Goal: Task Accomplishment & Management: Use online tool/utility

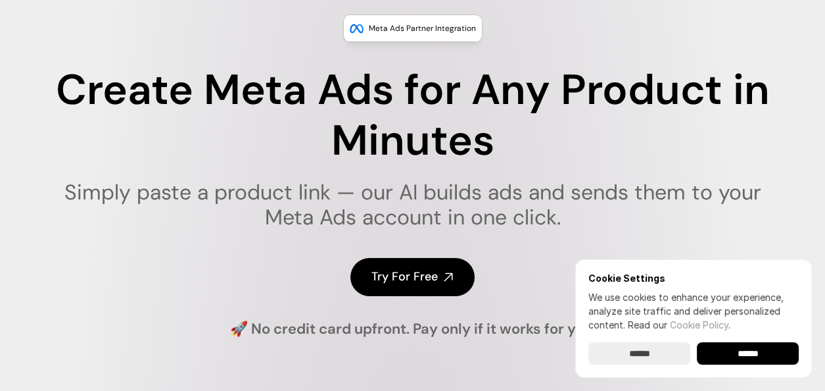
scroll to position [109, 0]
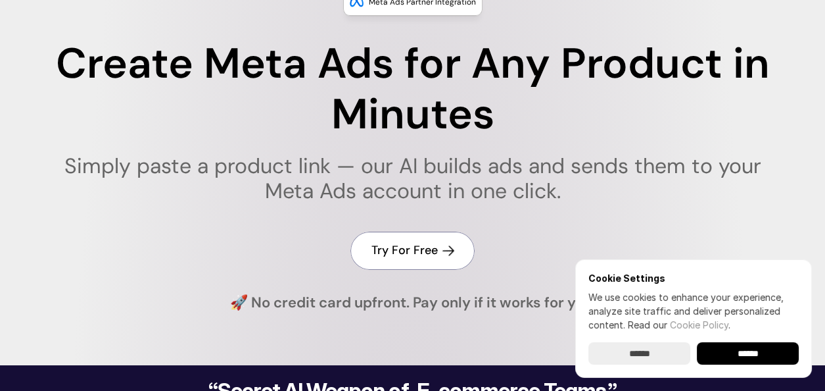
click at [424, 254] on h4 "Try For Free" at bounding box center [405, 250] width 66 height 16
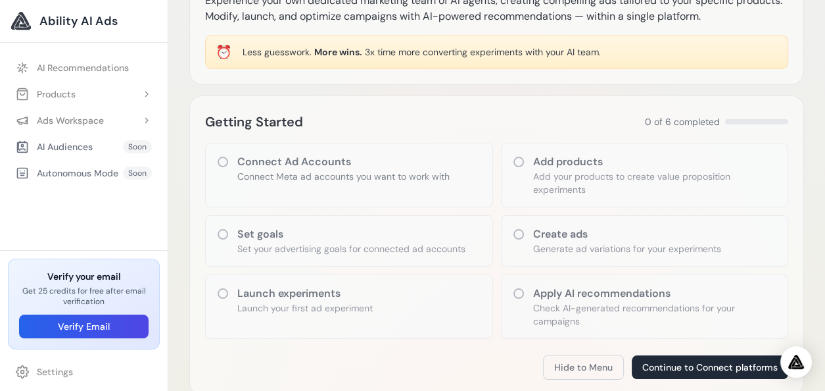
scroll to position [109, 0]
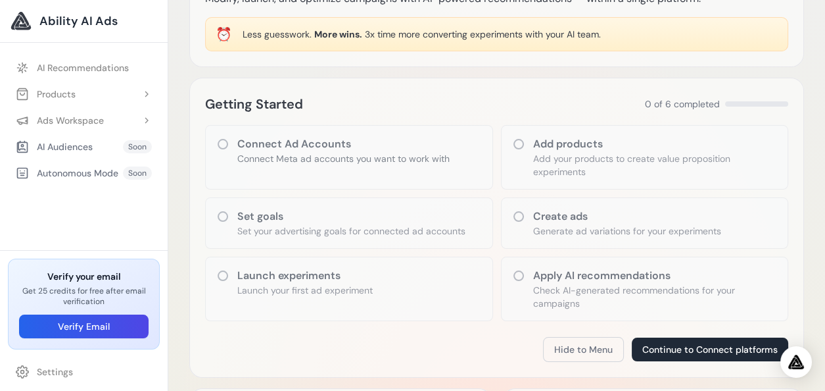
click at [518, 217] on icon at bounding box center [518, 216] width 13 height 13
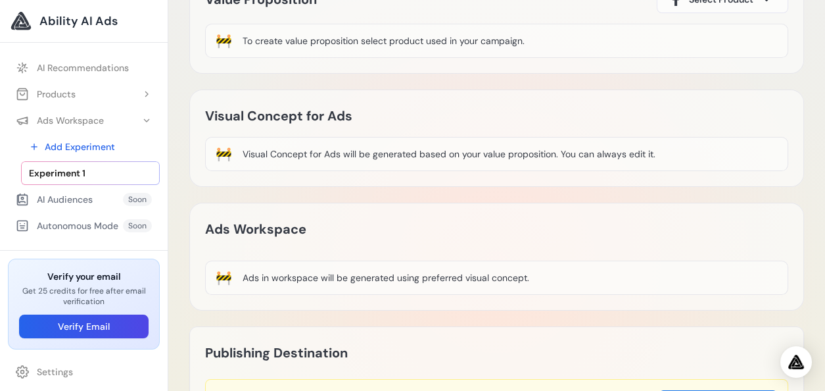
scroll to position [219, 0]
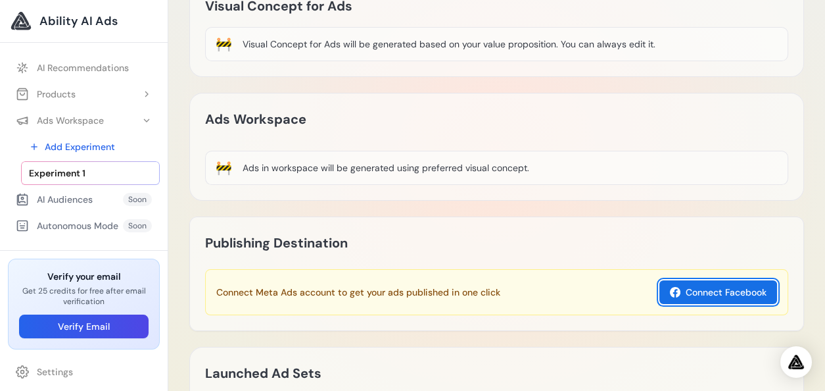
click at [720, 285] on button "Connect Facebook" at bounding box center [719, 292] width 118 height 24
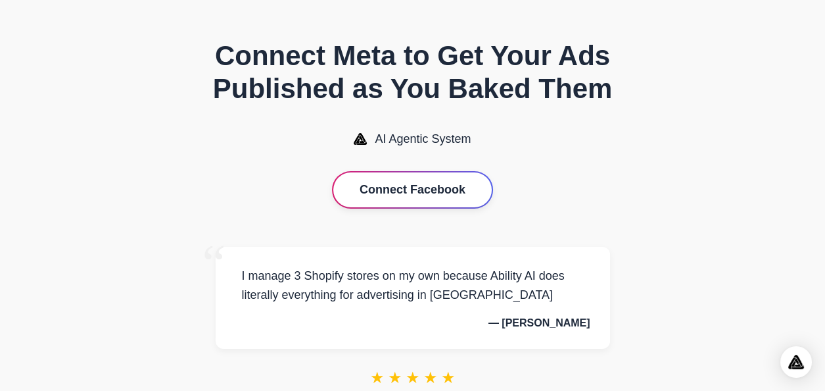
click at [393, 203] on button "Connect Facebook" at bounding box center [412, 189] width 158 height 35
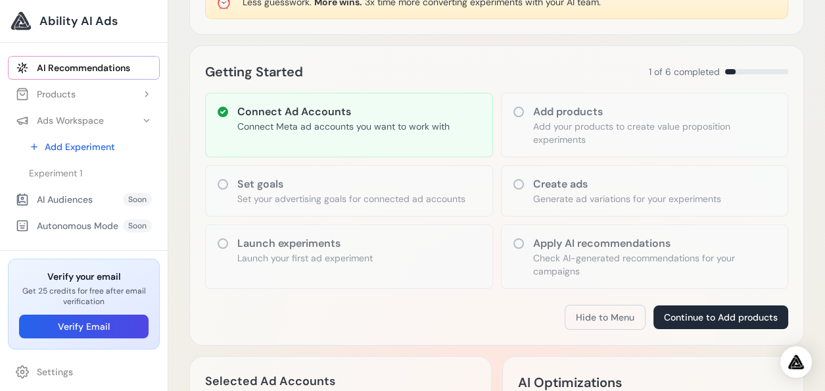
scroll to position [219, 0]
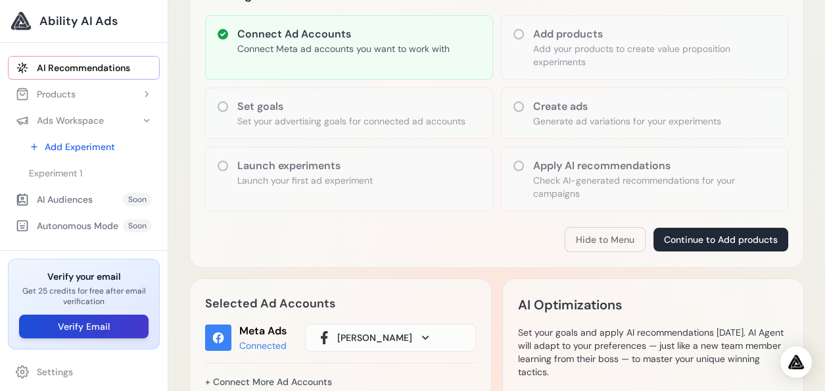
click at [115, 331] on button "Verify Email" at bounding box center [84, 326] width 130 height 24
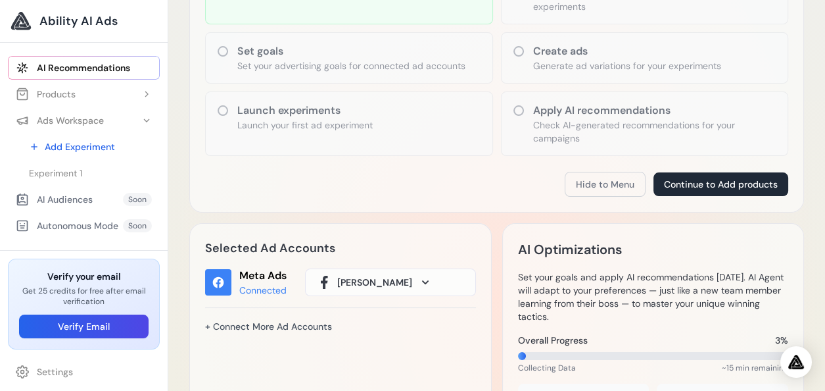
scroll to position [109, 0]
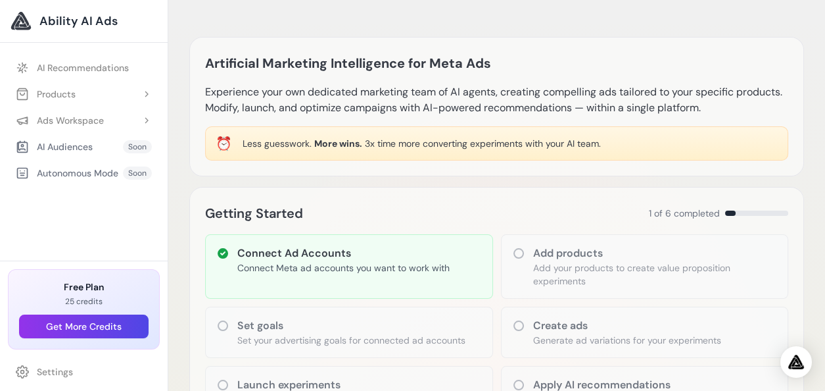
scroll to position [109, 0]
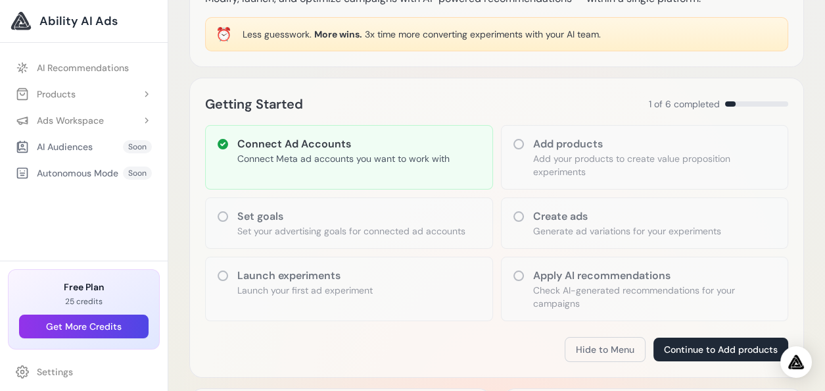
click at [520, 145] on icon at bounding box center [518, 143] width 13 height 13
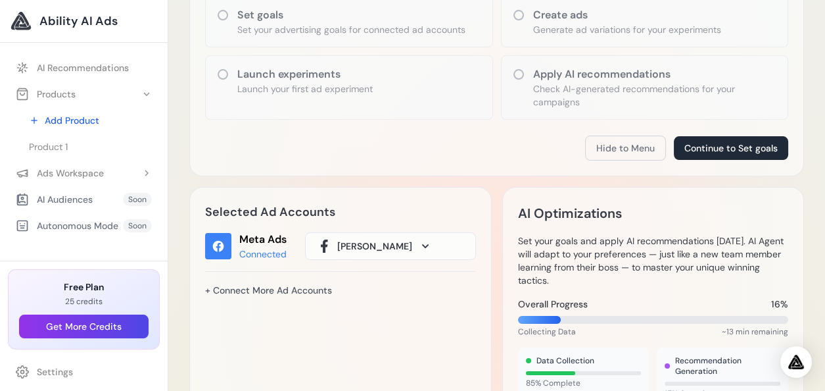
scroll to position [328, 0]
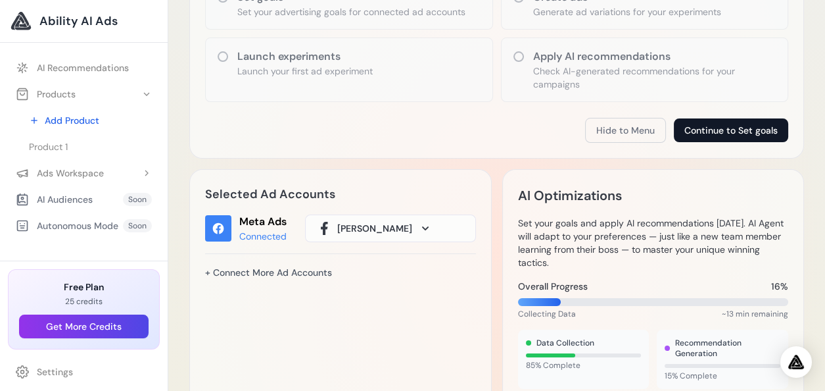
click at [703, 126] on button "Continue to Set goals" at bounding box center [731, 130] width 114 height 24
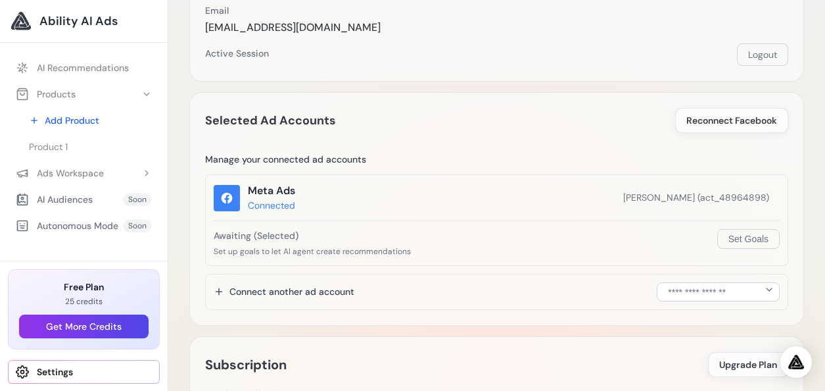
scroll to position [219, 0]
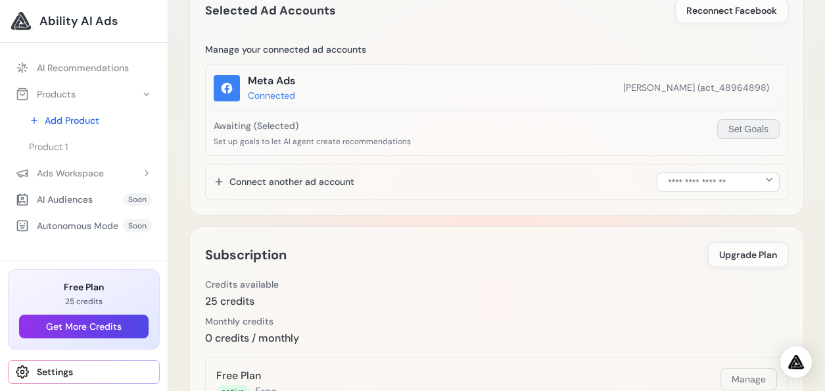
click at [729, 136] on button "Set Goals" at bounding box center [748, 129] width 62 height 20
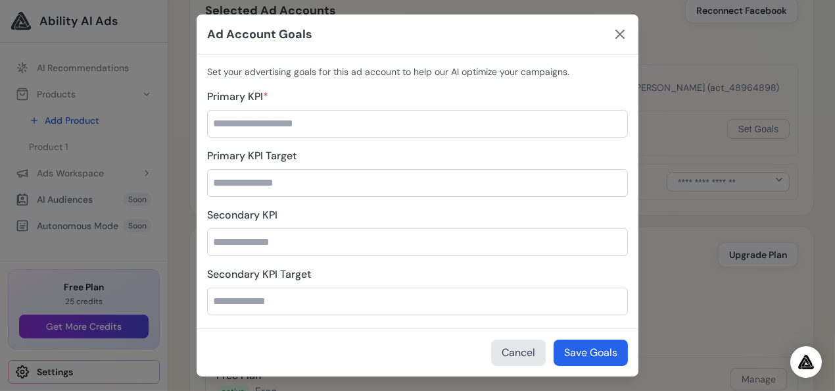
click at [616, 38] on icon at bounding box center [620, 34] width 8 height 8
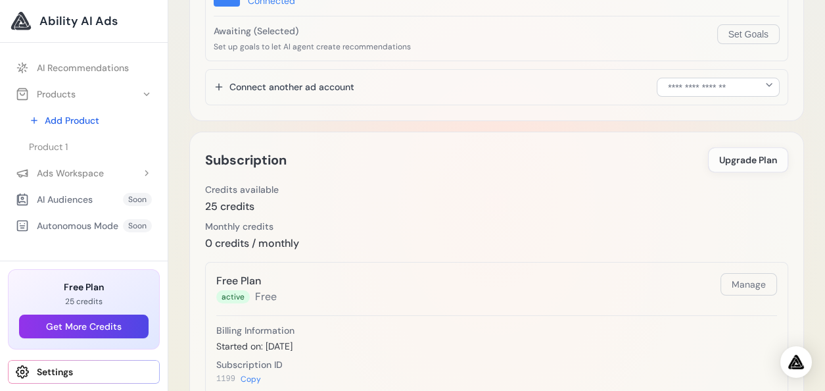
scroll to position [328, 0]
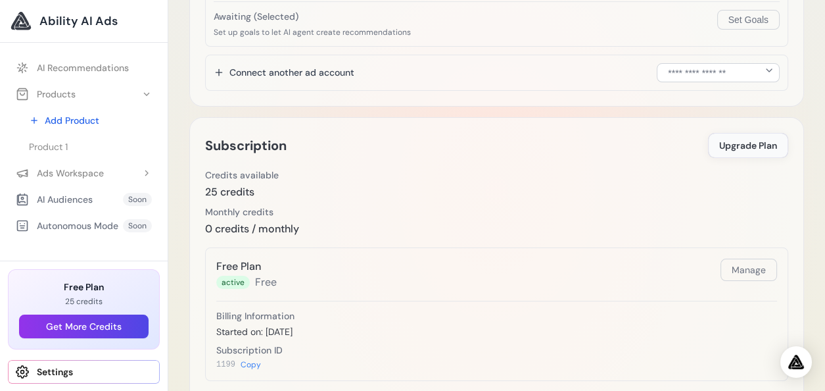
click at [740, 147] on span "Upgrade Plan" at bounding box center [748, 145] width 58 height 13
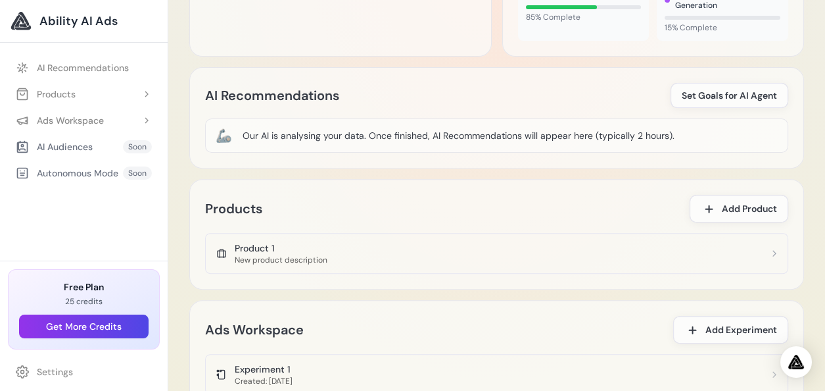
scroll to position [757, 0]
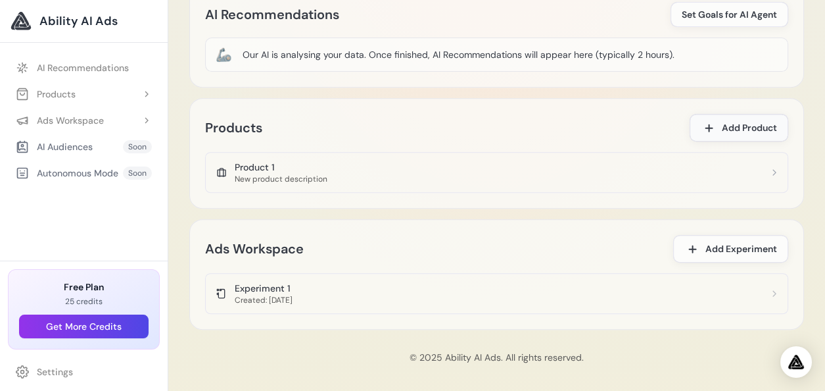
click at [709, 122] on icon at bounding box center [709, 127] width 11 height 11
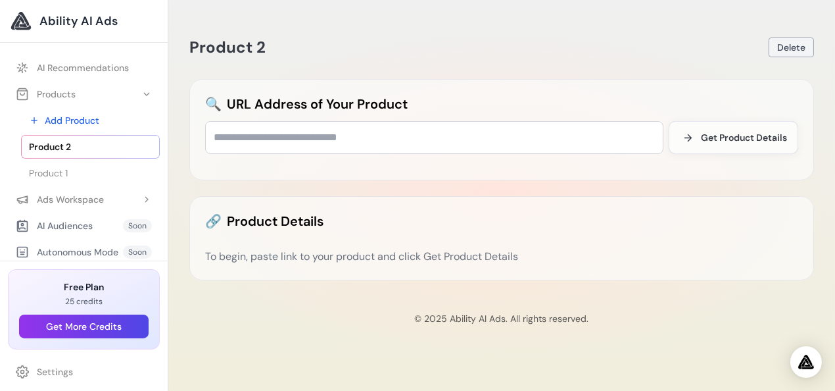
click at [787, 49] on span "Delete" at bounding box center [791, 47] width 28 height 13
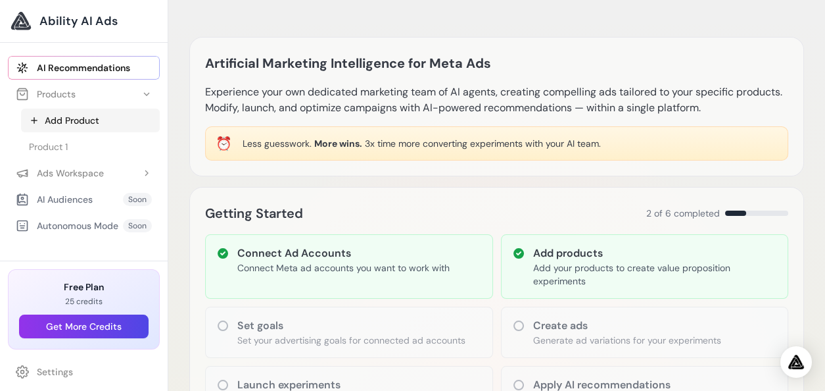
click at [79, 122] on link "Add Product" at bounding box center [90, 120] width 139 height 24
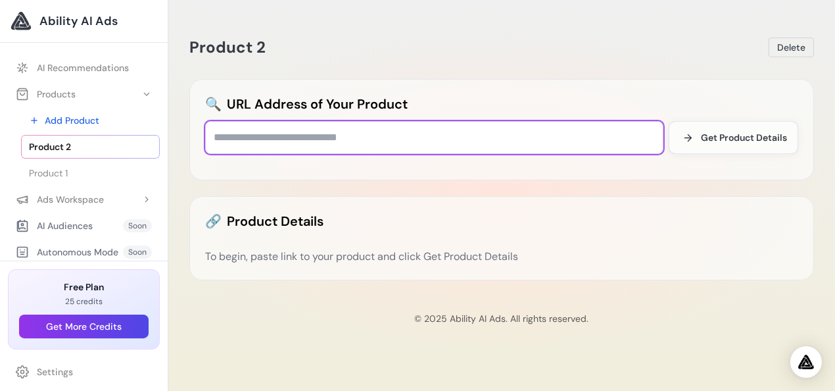
click at [486, 143] on input "text" at bounding box center [434, 137] width 458 height 33
type input "**********"
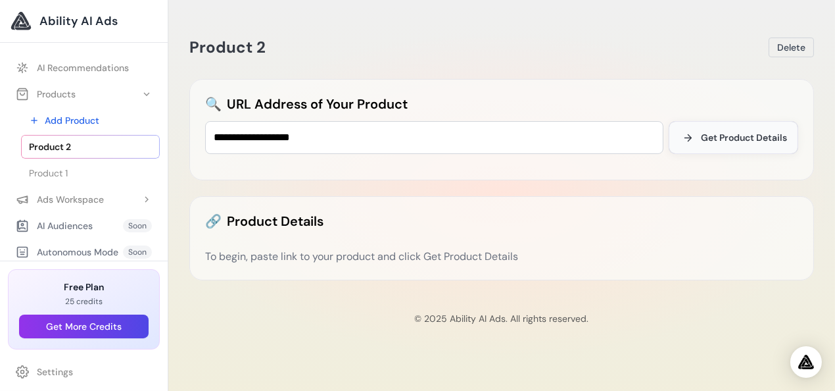
click at [768, 132] on span "Get Product Details" at bounding box center [744, 137] width 86 height 13
click at [808, 54] on button "Delete" at bounding box center [791, 47] width 45 height 20
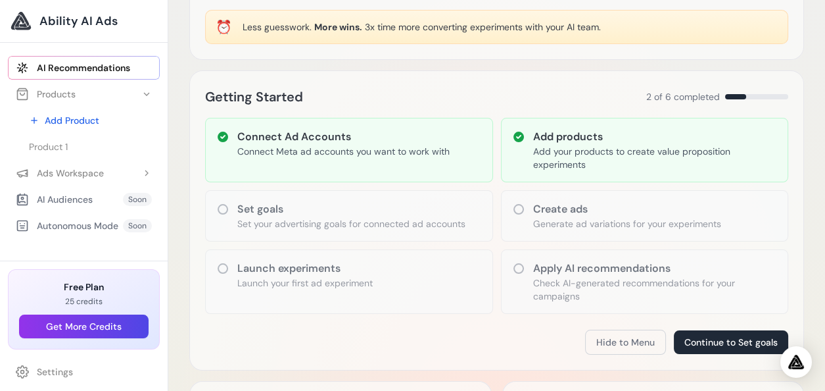
scroll to position [109, 0]
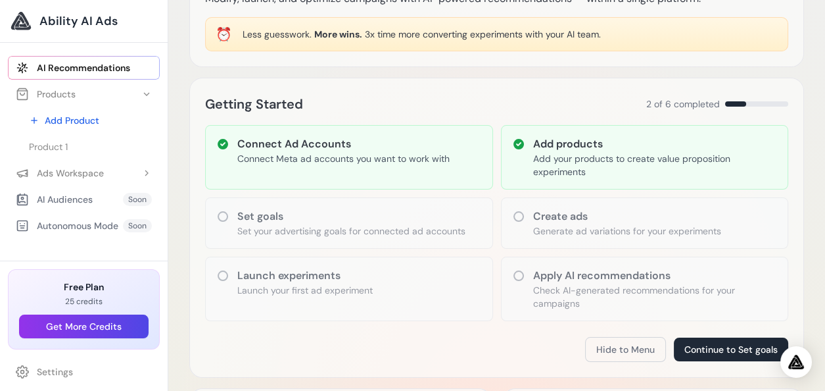
click at [519, 217] on icon at bounding box center [518, 216] width 13 height 13
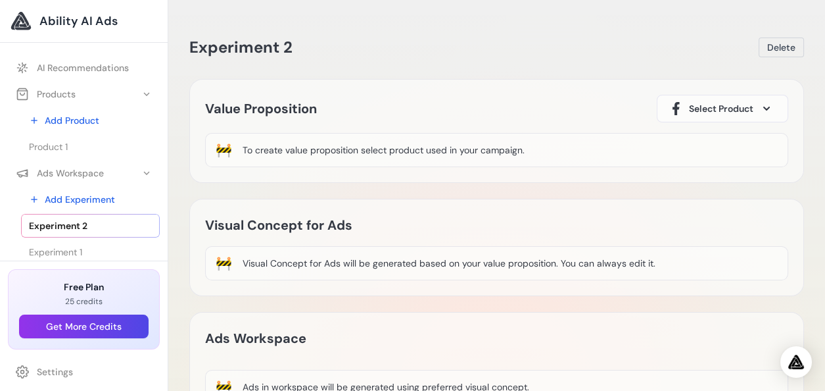
click at [534, 143] on div "🚧 To create value proposition select product used in your campaign." at bounding box center [496, 150] width 583 height 34
click at [771, 112] on span at bounding box center [767, 109] width 16 height 16
click at [710, 145] on div "Product 1" at bounding box center [690, 147] width 45 height 16
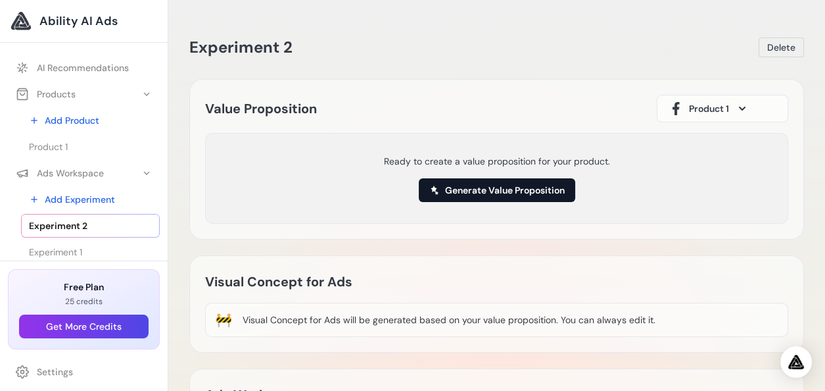
click at [529, 193] on button "Generate Value Proposition" at bounding box center [497, 190] width 156 height 24
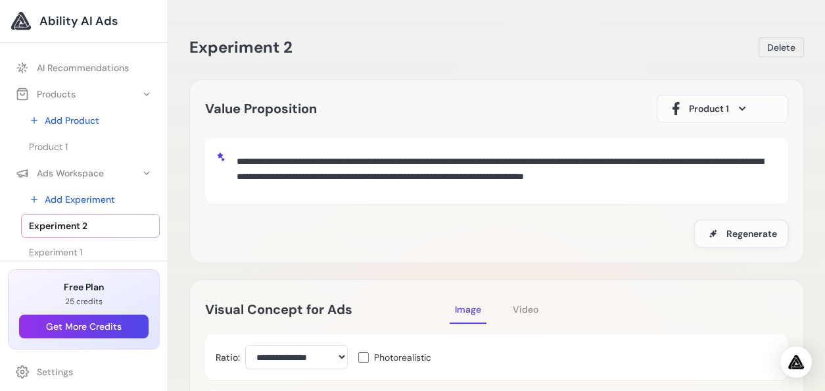
click at [746, 109] on span at bounding box center [742, 109] width 16 height 16
click at [715, 141] on div "Product 1" at bounding box center [722, 147] width 109 height 16
click at [784, 46] on span "Delete" at bounding box center [781, 47] width 28 height 13
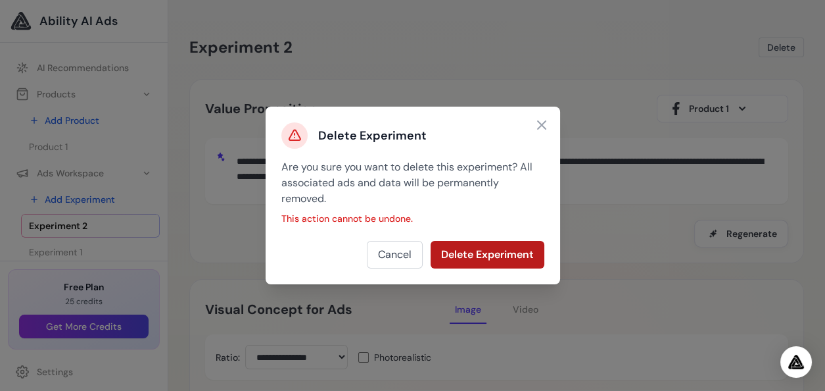
click at [496, 251] on button "Delete Experiment" at bounding box center [488, 255] width 114 height 28
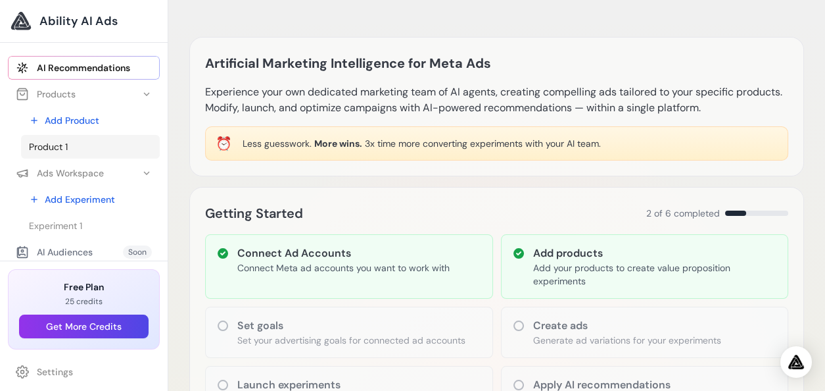
click at [65, 151] on span "Product 1" at bounding box center [48, 146] width 39 height 13
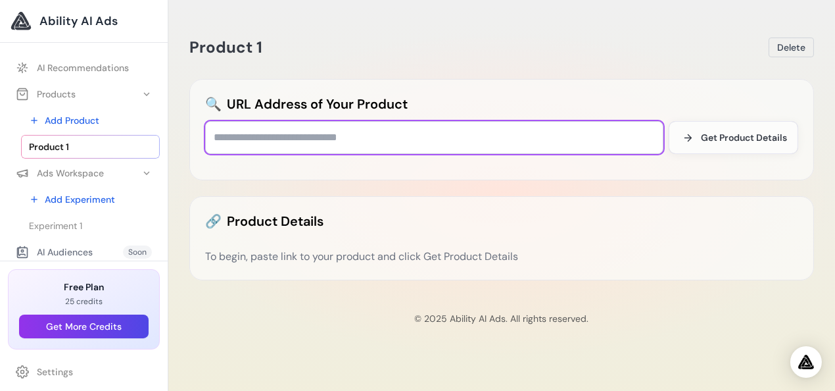
click at [382, 137] on input "text" at bounding box center [434, 137] width 458 height 33
paste input "**********"
type input "**********"
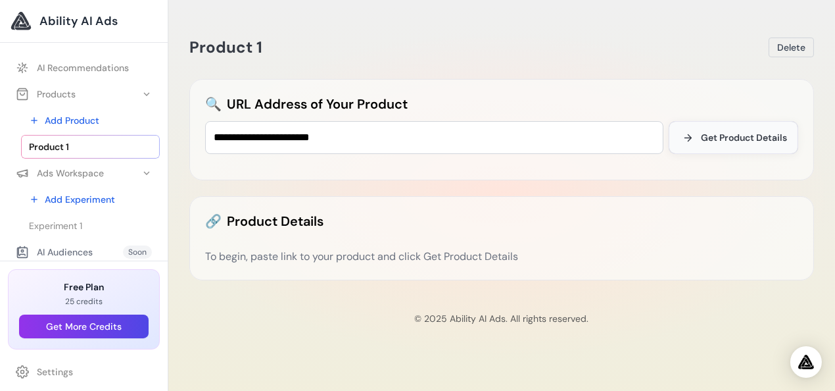
click at [717, 133] on span "Get Product Details" at bounding box center [744, 137] width 86 height 13
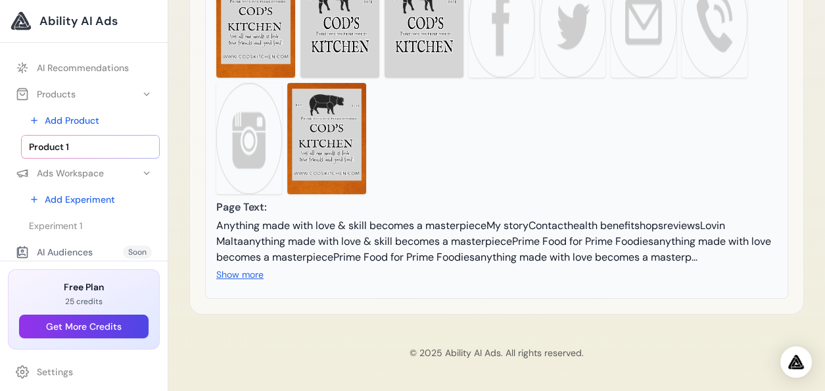
scroll to position [432, 0]
click at [246, 273] on button "Show more" at bounding box center [239, 274] width 47 height 13
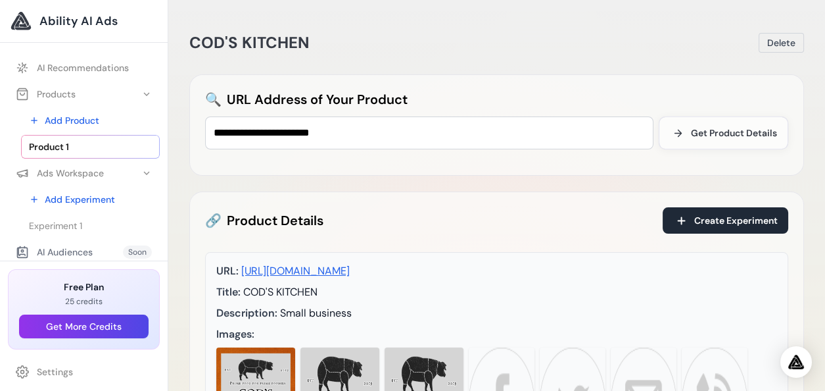
scroll to position [0, 0]
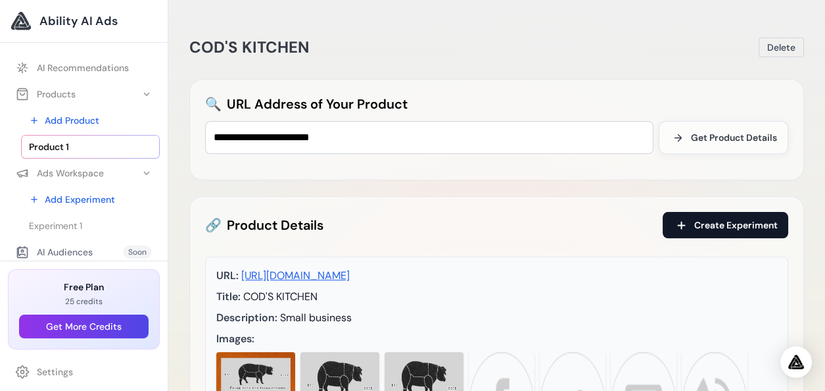
click at [743, 218] on span "Create Experiment" at bounding box center [736, 224] width 84 height 13
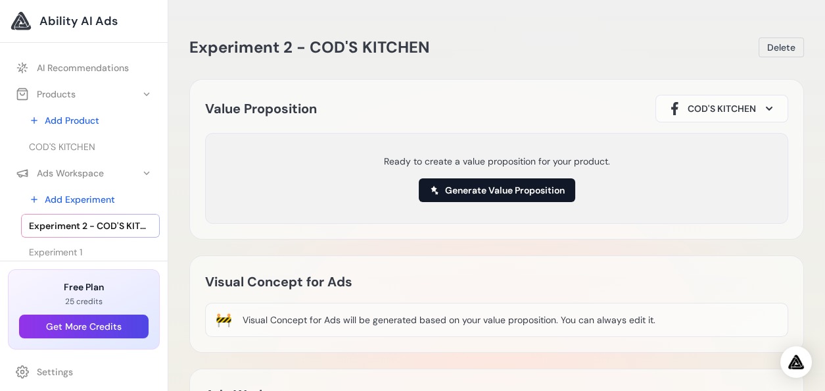
click at [527, 189] on button "Generate Value Proposition" at bounding box center [497, 190] width 156 height 24
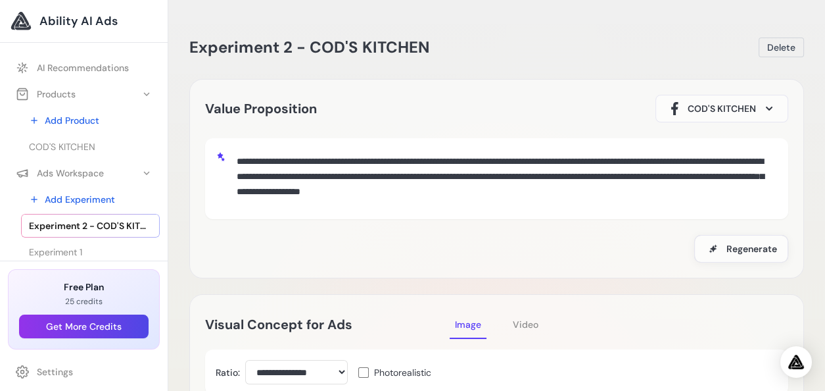
click at [682, 162] on textarea "**********" at bounding box center [504, 177] width 546 height 57
click at [691, 160] on textarea "**********" at bounding box center [504, 177] width 546 height 57
click at [416, 177] on textarea "**********" at bounding box center [504, 177] width 546 height 57
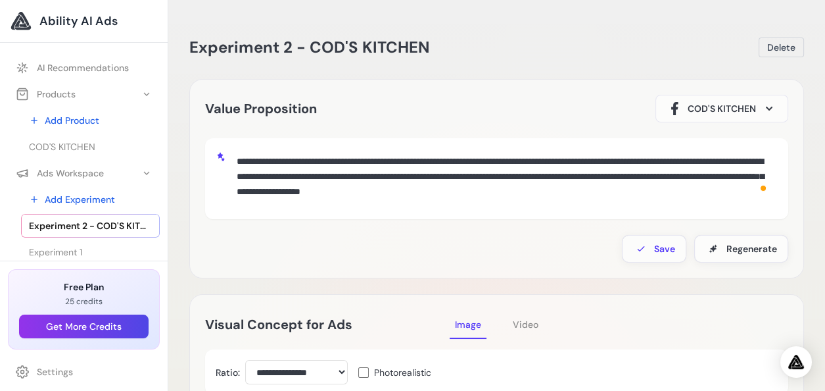
drag, startPoint x: 687, startPoint y: 192, endPoint x: 602, endPoint y: 190, distance: 85.5
click at [602, 190] on textarea "**********" at bounding box center [504, 177] width 546 height 57
click at [429, 175] on textarea "**********" at bounding box center [504, 177] width 546 height 57
drag, startPoint x: 432, startPoint y: 176, endPoint x: 297, endPoint y: 179, distance: 134.8
click at [297, 179] on textarea "**********" at bounding box center [504, 177] width 546 height 57
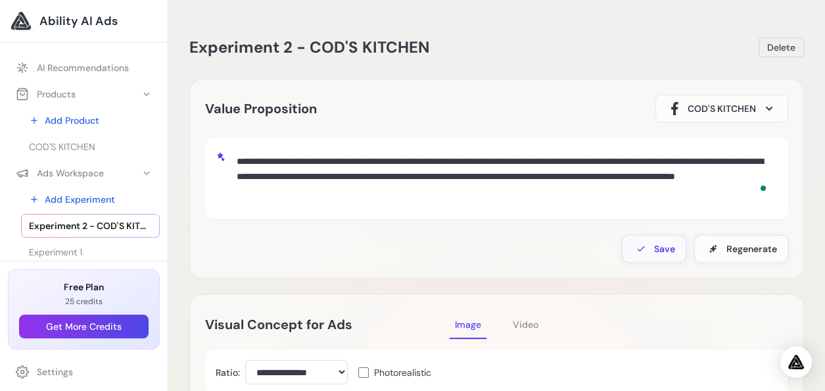
type textarea "**********"
click at [642, 243] on icon at bounding box center [641, 248] width 11 height 11
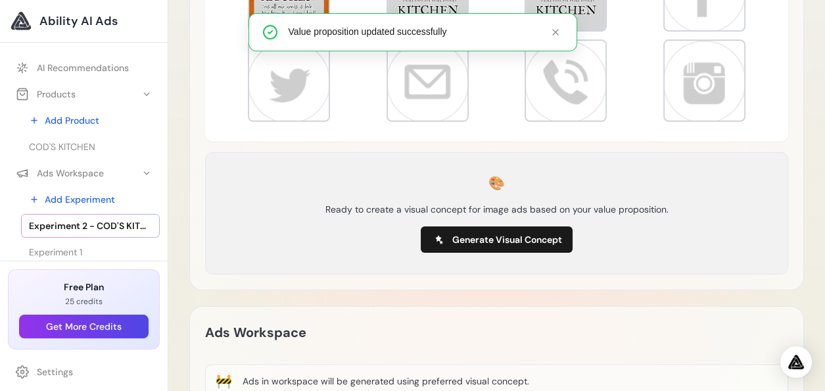
scroll to position [548, 0]
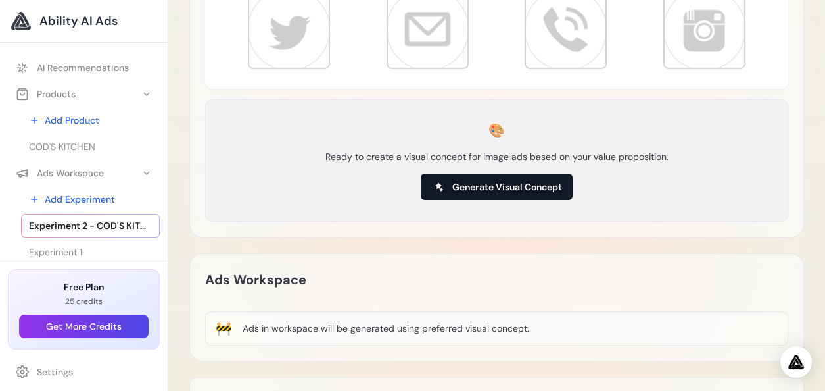
click at [510, 187] on span "Generate Visual Concept" at bounding box center [507, 186] width 110 height 13
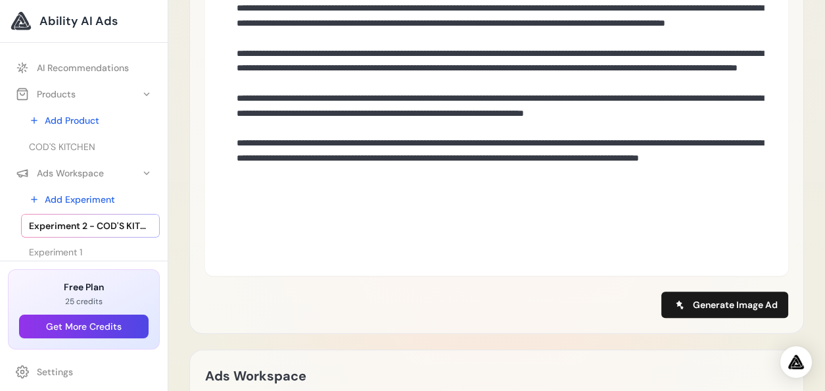
scroll to position [877, 0]
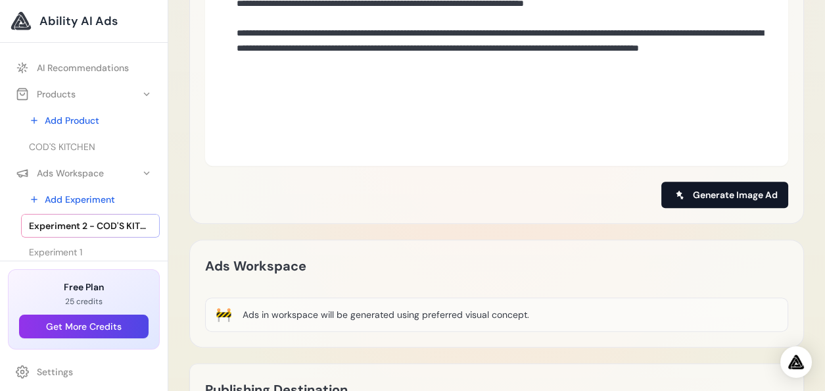
click at [717, 191] on span "Generate Image Ad" at bounding box center [735, 194] width 85 height 13
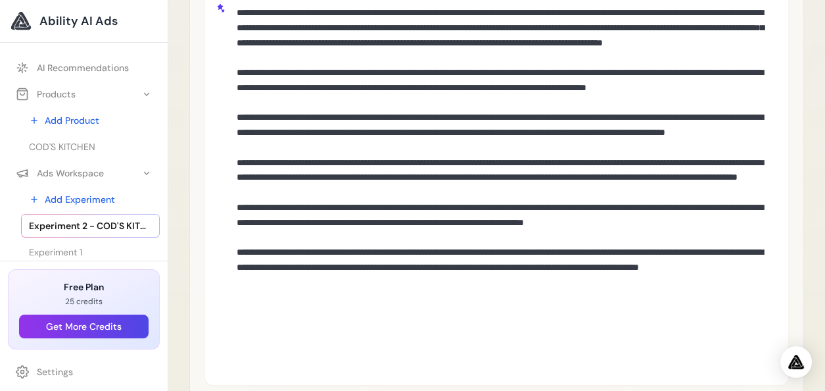
scroll to position [548, 0]
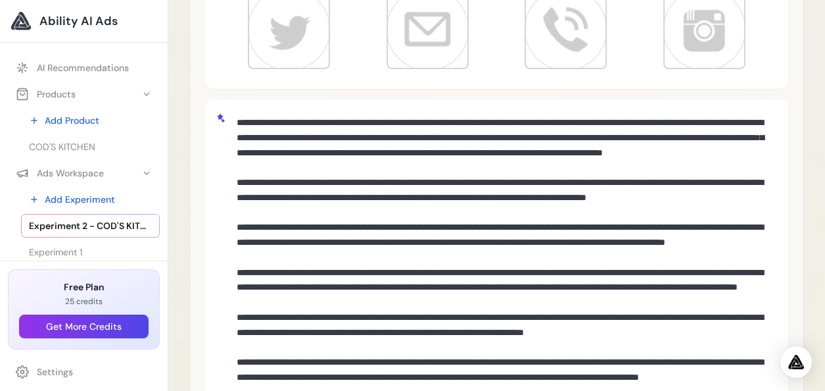
click at [596, 122] on textarea at bounding box center [504, 295] width 546 height 371
drag, startPoint x: 445, startPoint y: 150, endPoint x: 287, endPoint y: 159, distance: 158.7
click at [287, 159] on textarea at bounding box center [504, 295] width 546 height 371
click at [302, 156] on textarea at bounding box center [504, 295] width 546 height 371
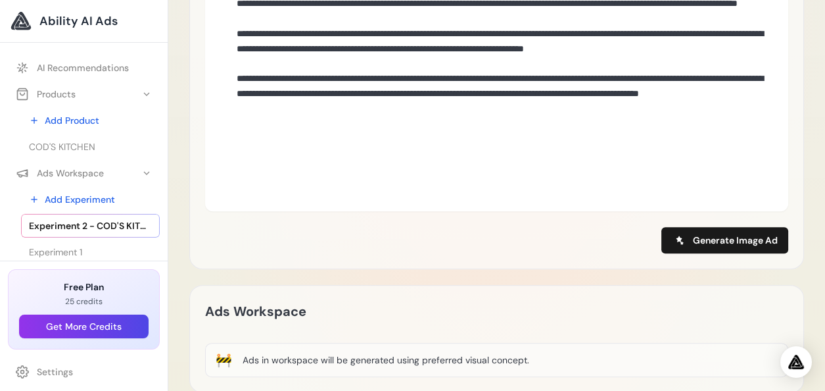
scroll to position [877, 0]
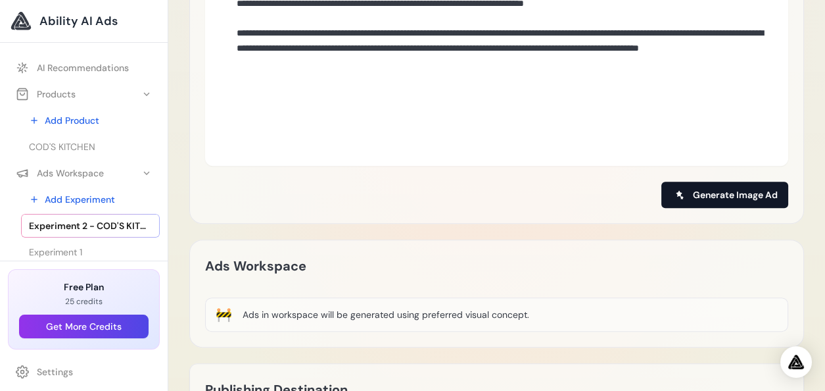
type textarea "**********"
click at [723, 193] on span "Generate Image Ad" at bounding box center [735, 194] width 85 height 13
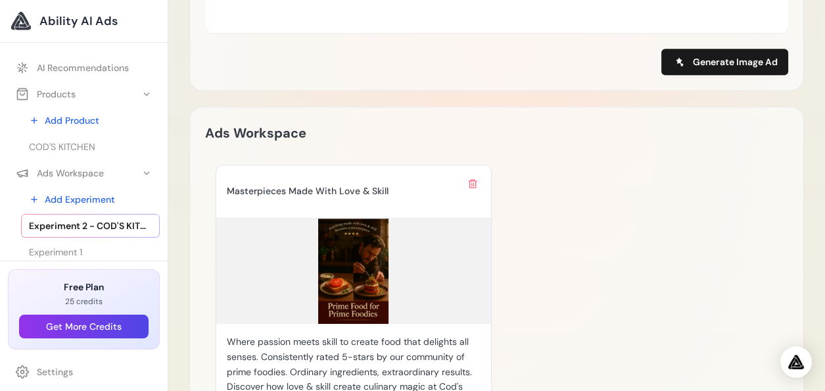
scroll to position [1095, 0]
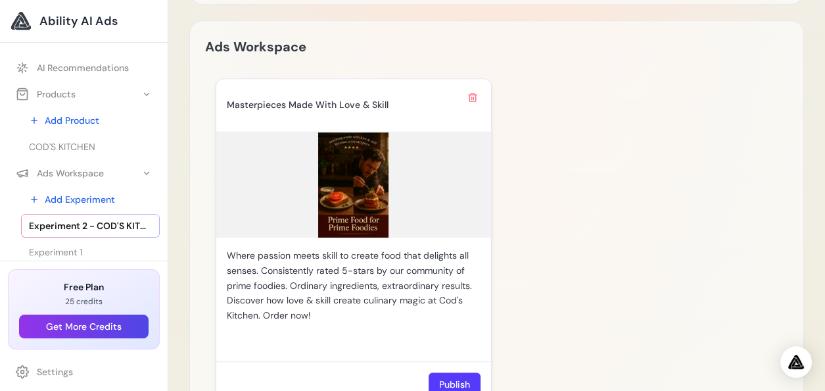
click at [365, 196] on img at bounding box center [353, 184] width 275 height 105
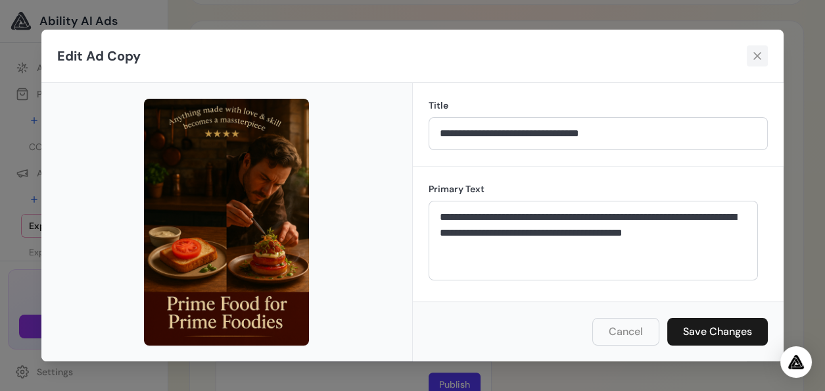
click at [756, 58] on icon at bounding box center [757, 55] width 13 height 13
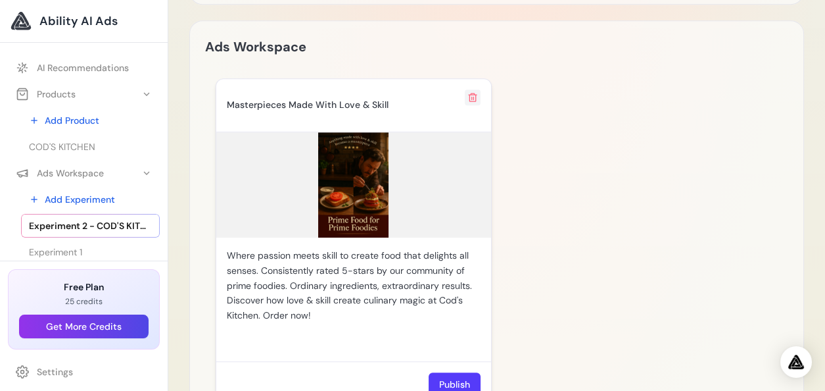
click at [468, 96] on icon at bounding box center [473, 97] width 11 height 11
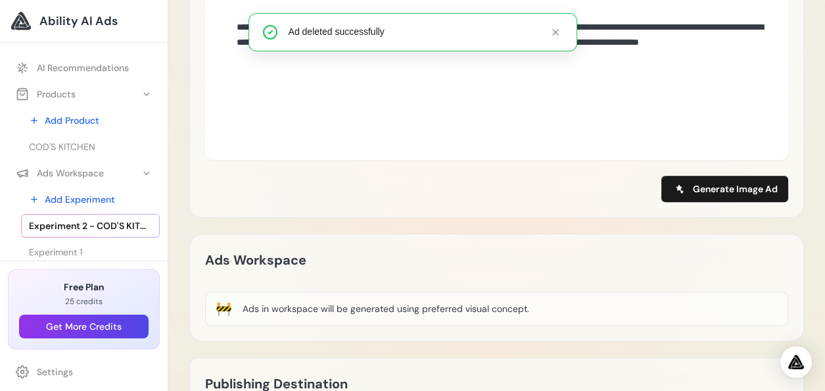
scroll to position [877, 0]
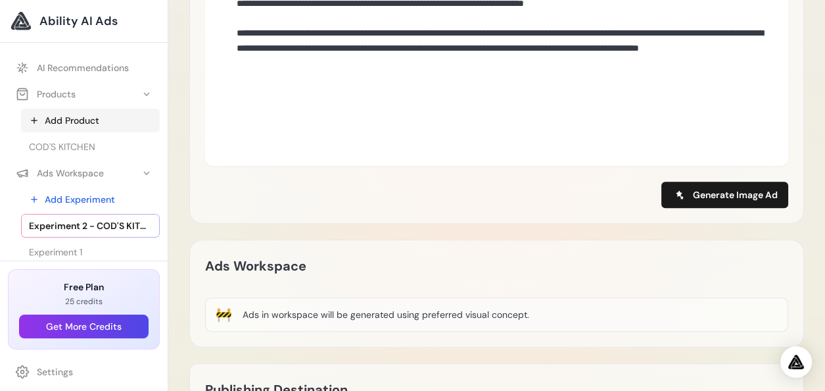
click at [82, 114] on link "Add Product" at bounding box center [90, 120] width 139 height 24
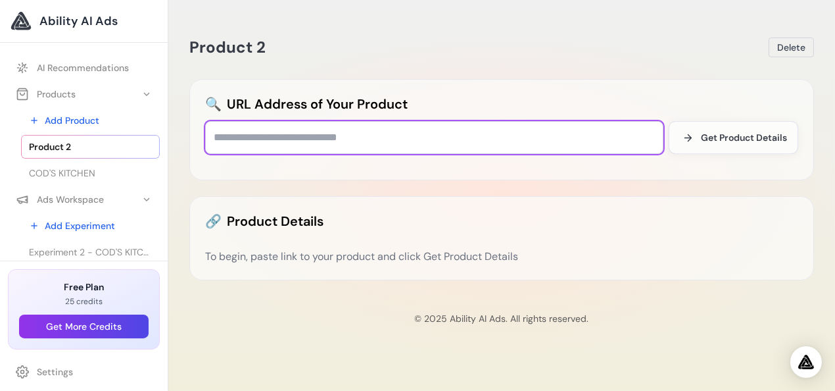
click at [364, 135] on input "text" at bounding box center [434, 137] width 458 height 33
paste input "**********"
type input "**********"
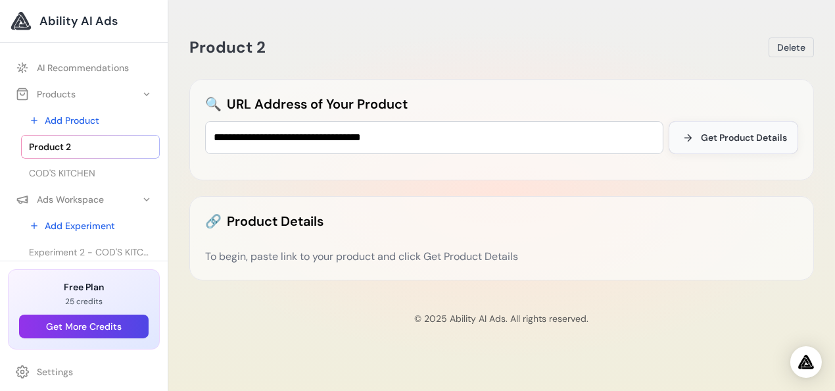
click at [753, 146] on button "Get Product Details" at bounding box center [734, 137] width 130 height 33
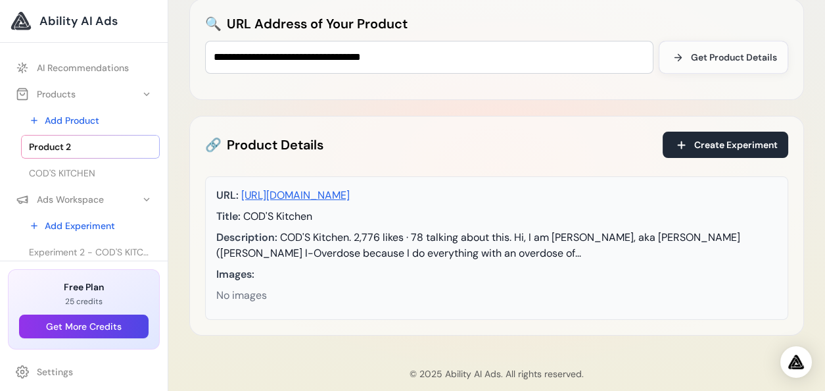
scroll to position [100, 0]
